Goal: Task Accomplishment & Management: Manage account settings

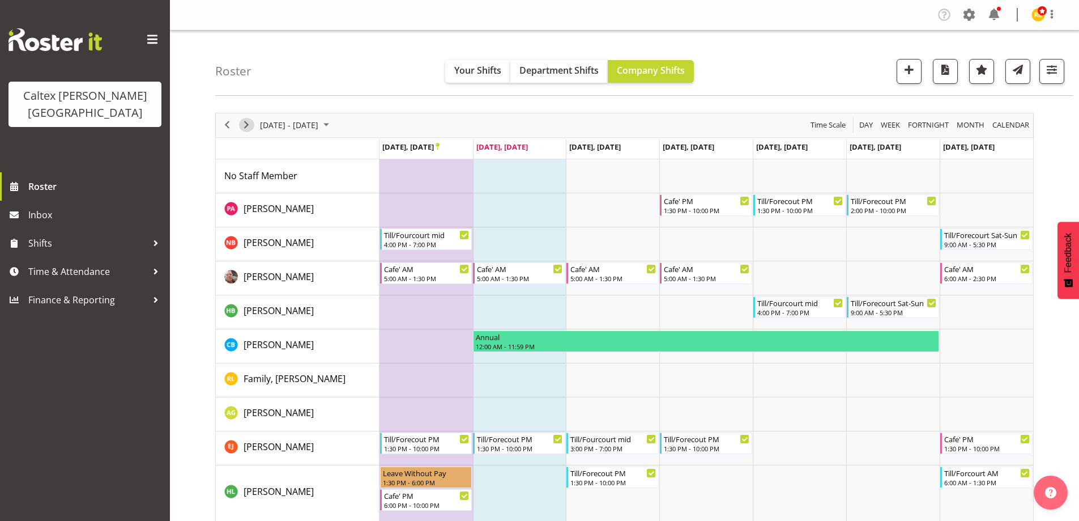
click at [248, 120] on span "Next" at bounding box center [247, 125] width 14 height 14
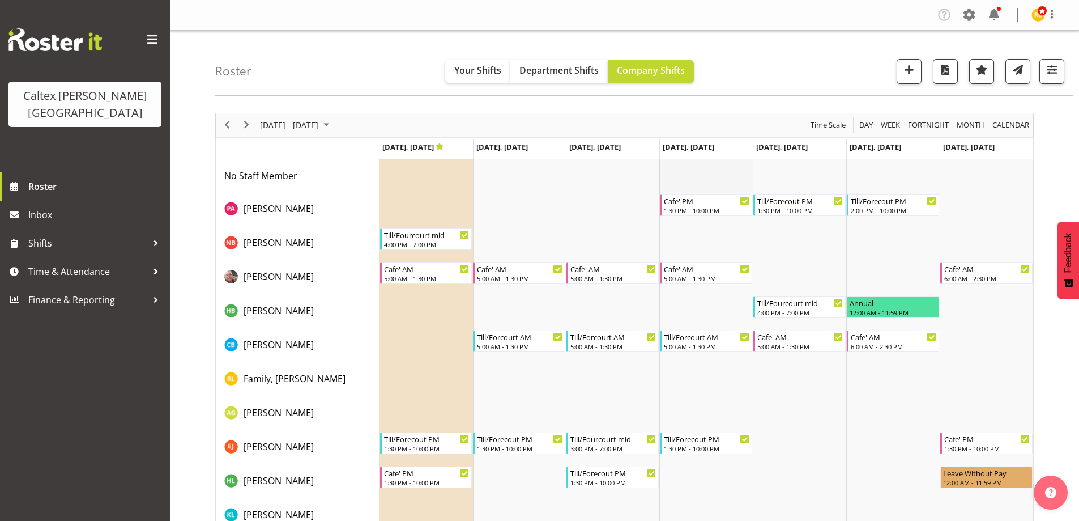
click at [681, 182] on td "Timeline Week of September 30, 2025" at bounding box center [705, 176] width 93 height 34
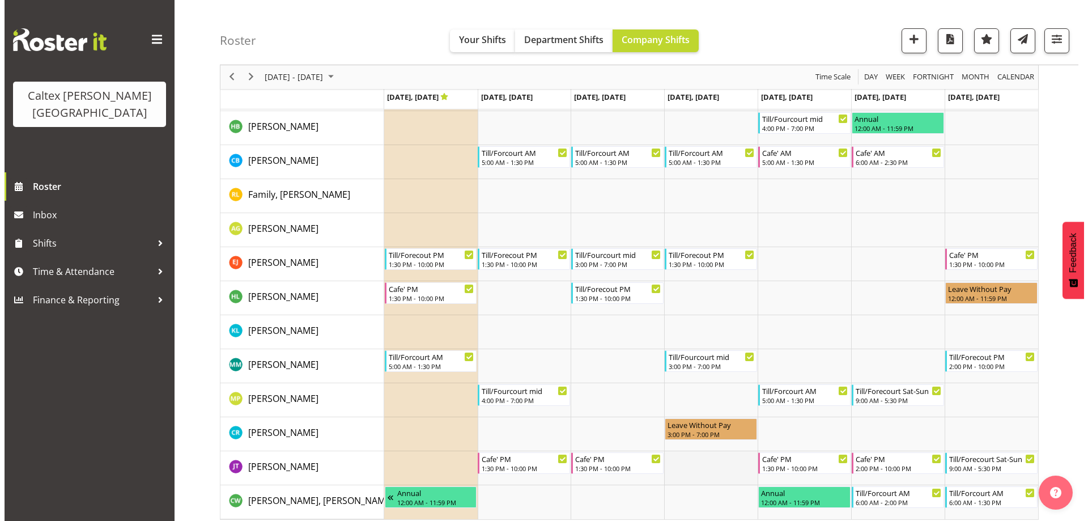
scroll to position [191, 0]
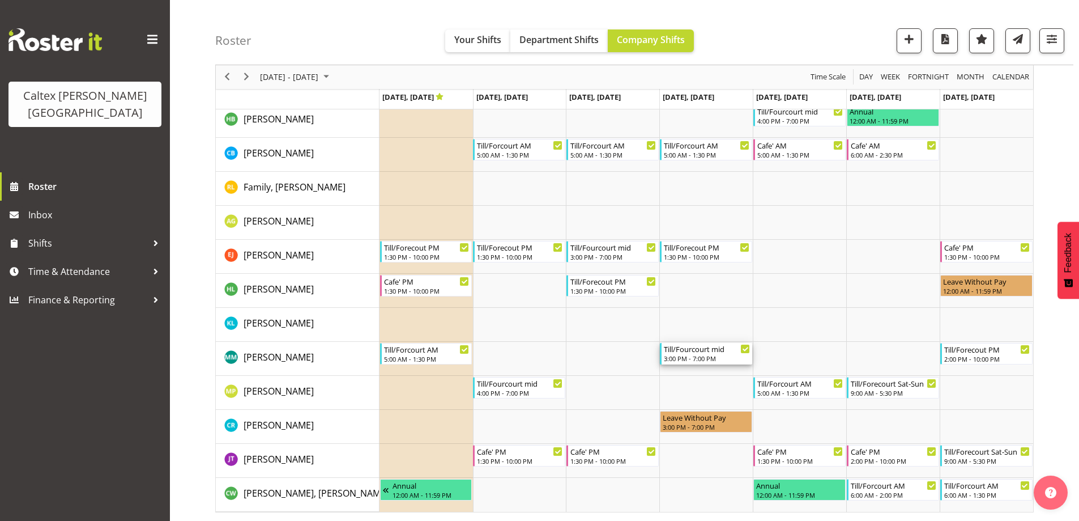
click at [697, 350] on div "Till/Fourcourt mid" at bounding box center [707, 348] width 86 height 11
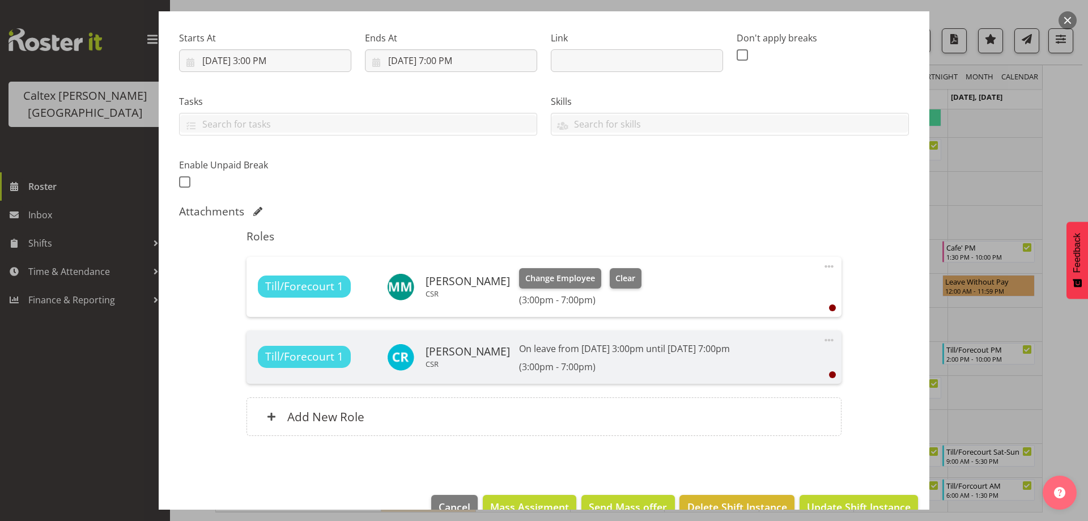
scroll to position [170, 0]
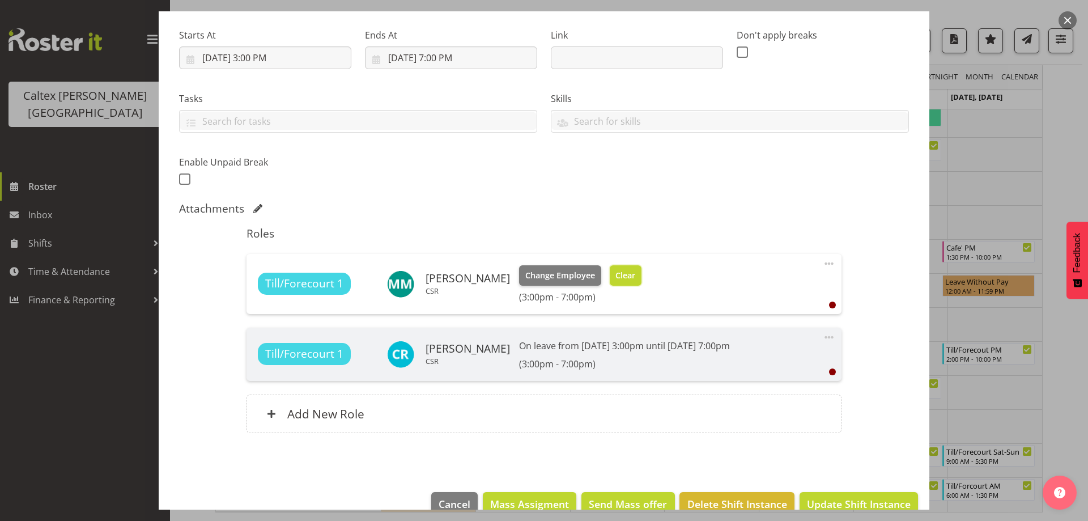
click at [635, 274] on span "Clear" at bounding box center [625, 275] width 20 height 12
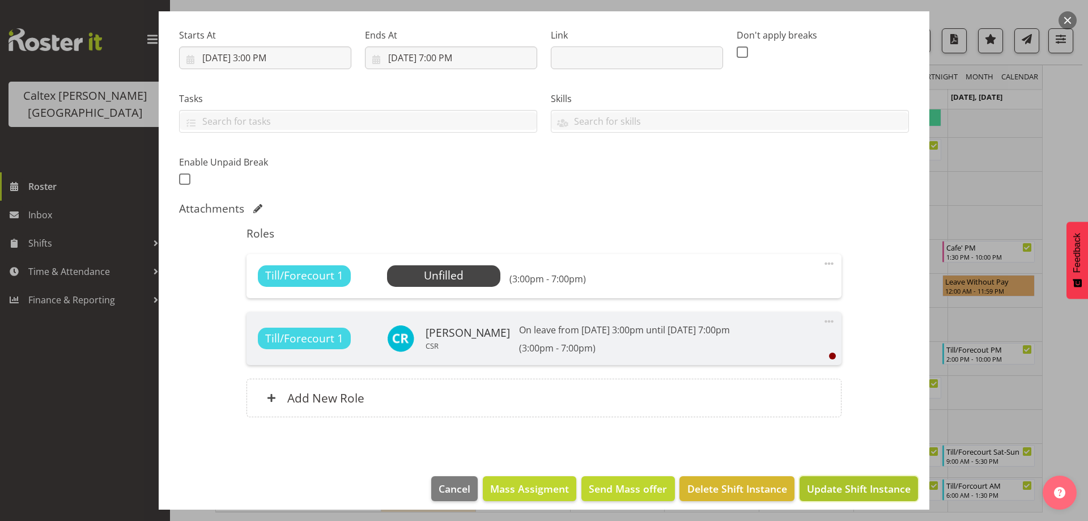
click at [825, 487] on span "Update Shift Instance" at bounding box center [859, 488] width 104 height 15
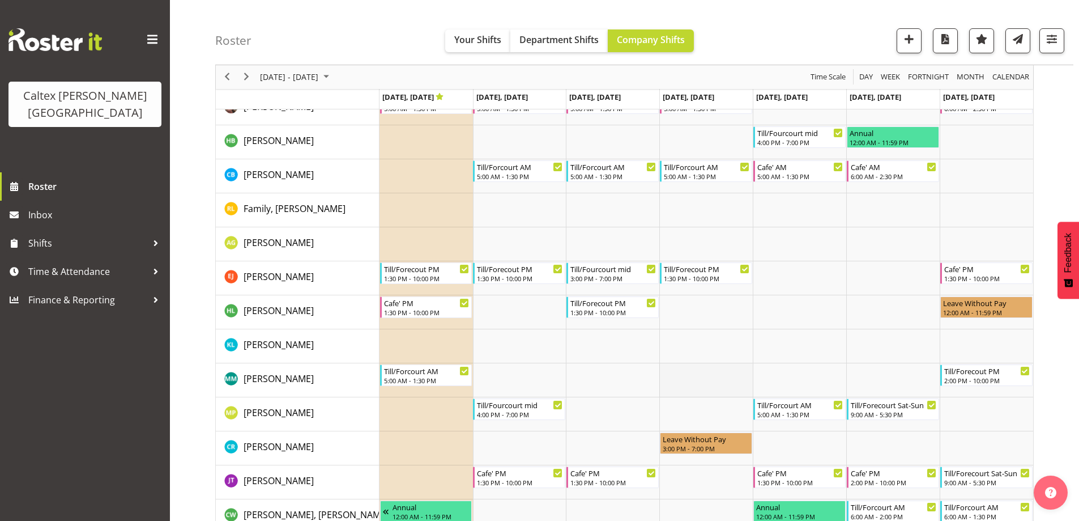
click at [700, 376] on td "Timeline Week of September 30, 2025" at bounding box center [705, 380] width 93 height 34
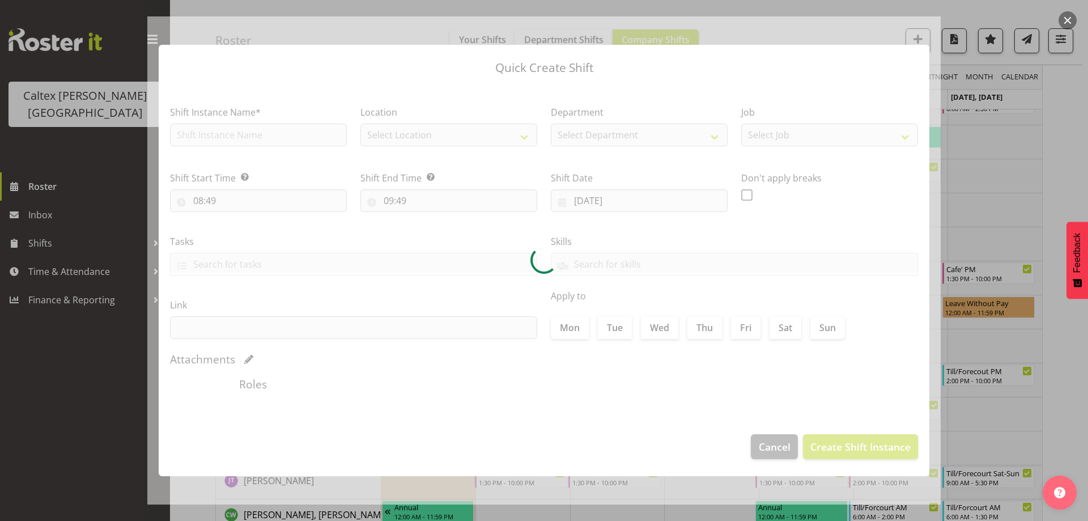
type input "[DATE]"
checkbox input "true"
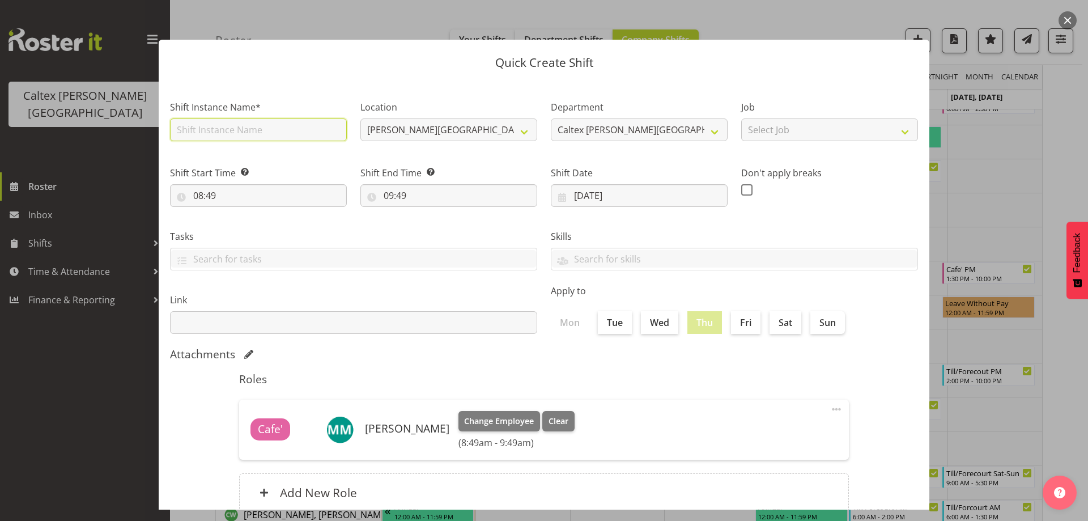
click at [214, 135] on input "text" at bounding box center [258, 129] width 177 height 23
type input "fill in"
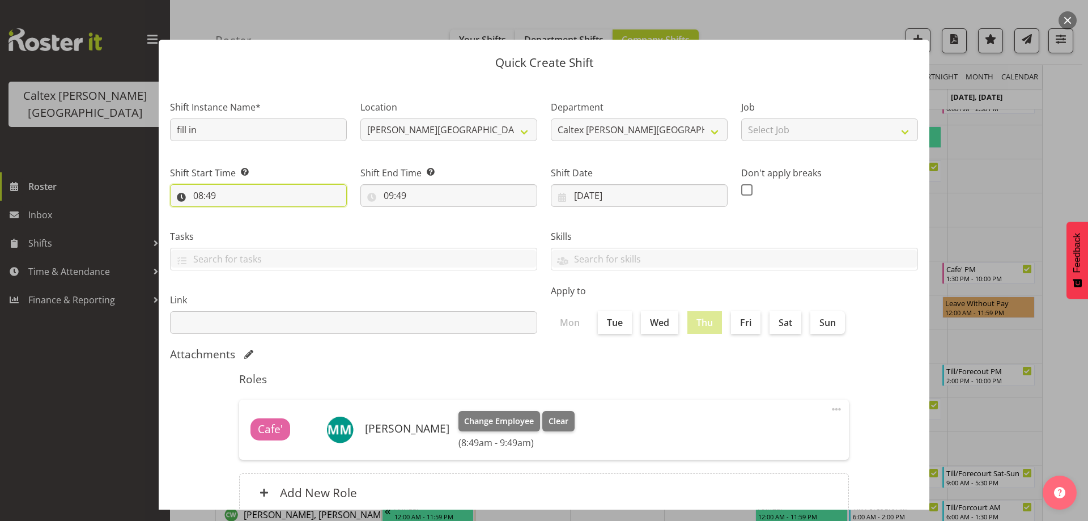
click at [198, 194] on input "08:49" at bounding box center [258, 195] width 177 height 23
click at [244, 223] on select "00 01 02 03 04 05 06 07 08 09 10 11 12 13 14 15 16 17 18 19 20 21 22 23" at bounding box center [247, 225] width 25 height 23
select select "7"
click at [235, 214] on select "00 01 02 03 04 05 06 07 08 09 10 11 12 13 14 15 16 17 18 19 20 21 22 23" at bounding box center [247, 225] width 25 height 23
type input "07:49"
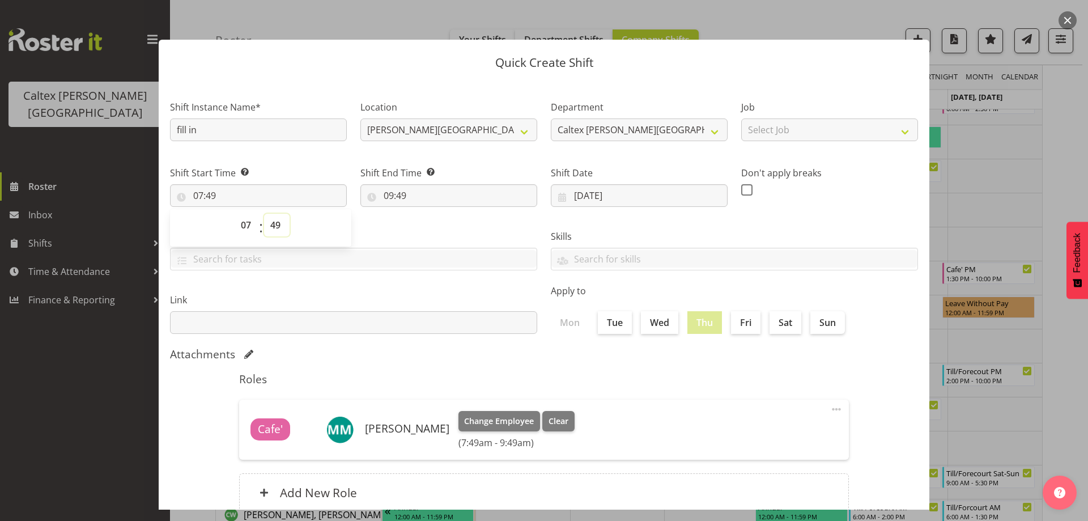
click at [277, 230] on select "00 01 02 03 04 05 06 07 08 09 10 11 12 13 14 15 16 17 18 19 20 21 22 23 24 25 2…" at bounding box center [276, 225] width 25 height 23
select select "0"
click at [264, 214] on select "00 01 02 03 04 05 06 07 08 09 10 11 12 13 14 15 16 17 18 19 20 21 22 23 24 25 2…" at bounding box center [276, 225] width 25 height 23
type input "07:00"
click at [401, 197] on input "09:49" at bounding box center [448, 195] width 177 height 23
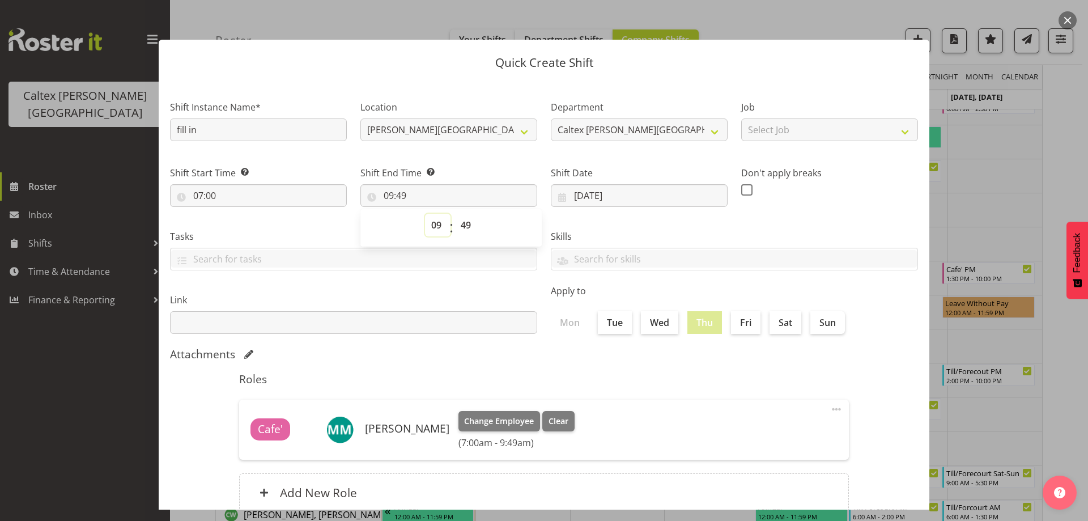
click at [436, 234] on select "00 01 02 03 04 05 06 07 08 09 10 11 12 13 14 15 16 17 18 19 20 21 22 23" at bounding box center [437, 225] width 25 height 23
select select "13"
click at [425, 214] on select "00 01 02 03 04 05 06 07 08 09 10 11 12 13 14 15 16 17 18 19 20 21 22 23" at bounding box center [437, 225] width 25 height 23
type input "13:49"
click at [466, 233] on select "00 01 02 03 04 05 06 07 08 09 10 11 12 13 14 15 16 17 18 19 20 21 22 23 24 25 2…" at bounding box center [466, 225] width 25 height 23
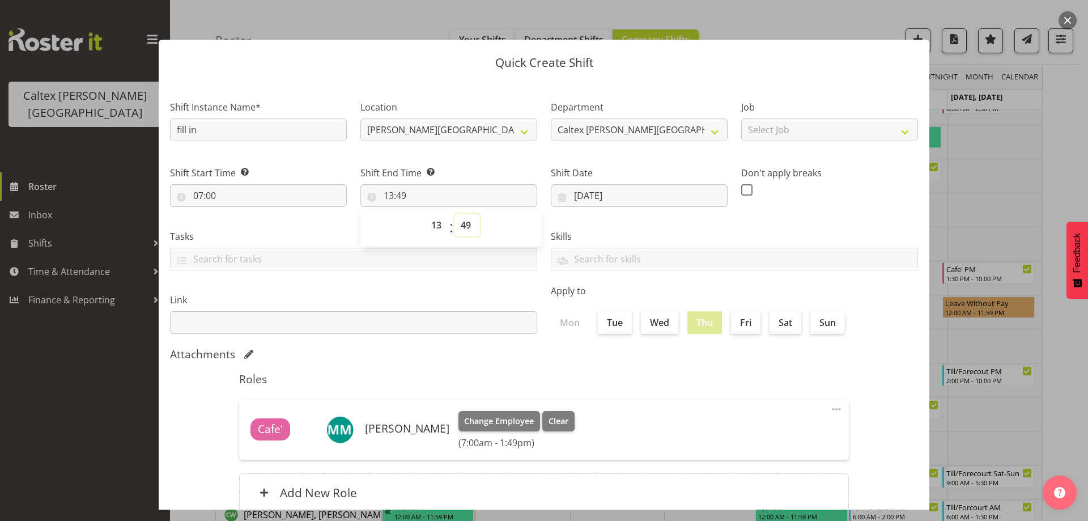
select select "0"
click at [454, 214] on select "00 01 02 03 04 05 06 07 08 09 10 11 12 13 14 15 16 17 18 19 20 21 22 23 24 25 2…" at bounding box center [466, 225] width 25 height 23
type input "13:00"
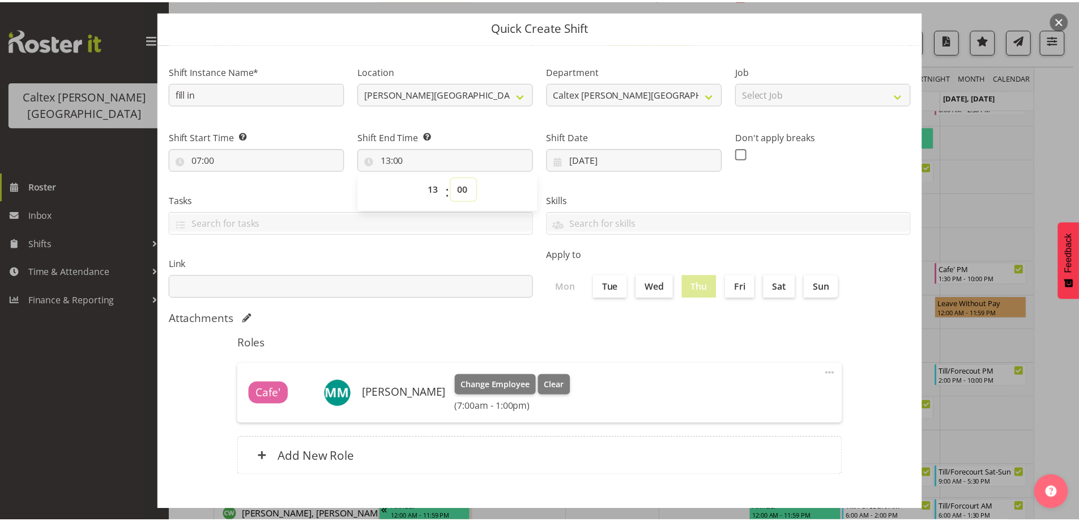
scroll to position [80, 0]
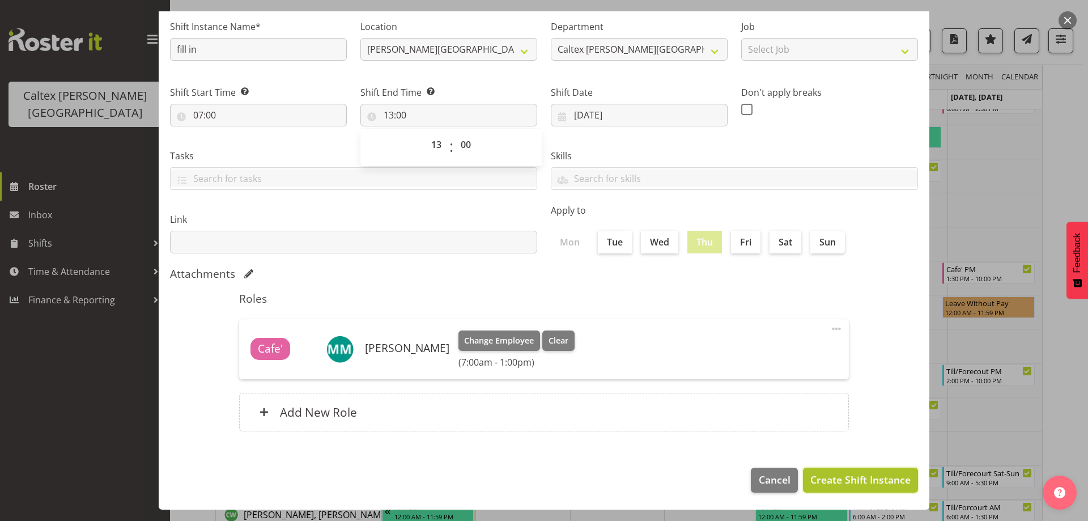
click at [859, 472] on span "Create Shift Instance" at bounding box center [860, 479] width 100 height 15
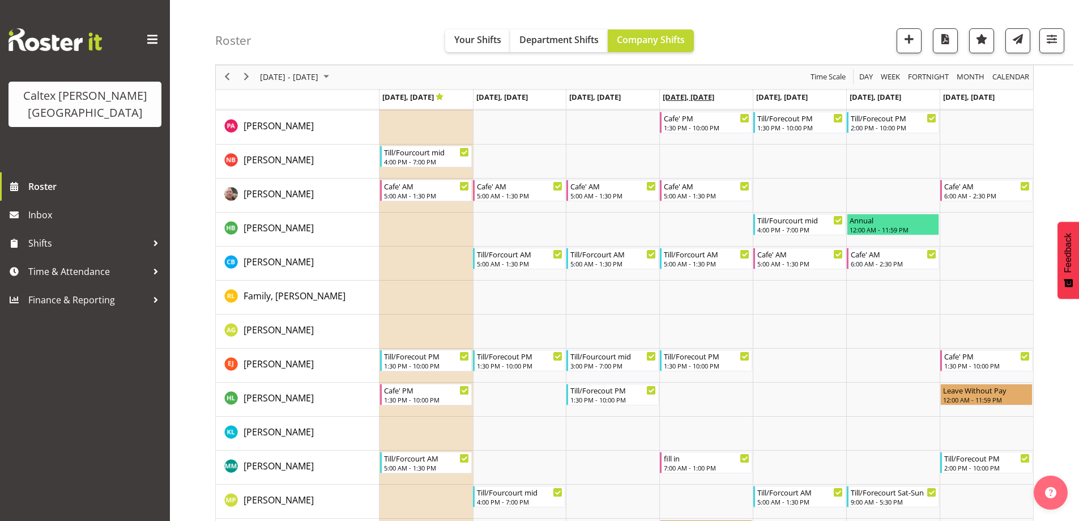
scroll to position [0, 0]
